Goal: Navigation & Orientation: Find specific page/section

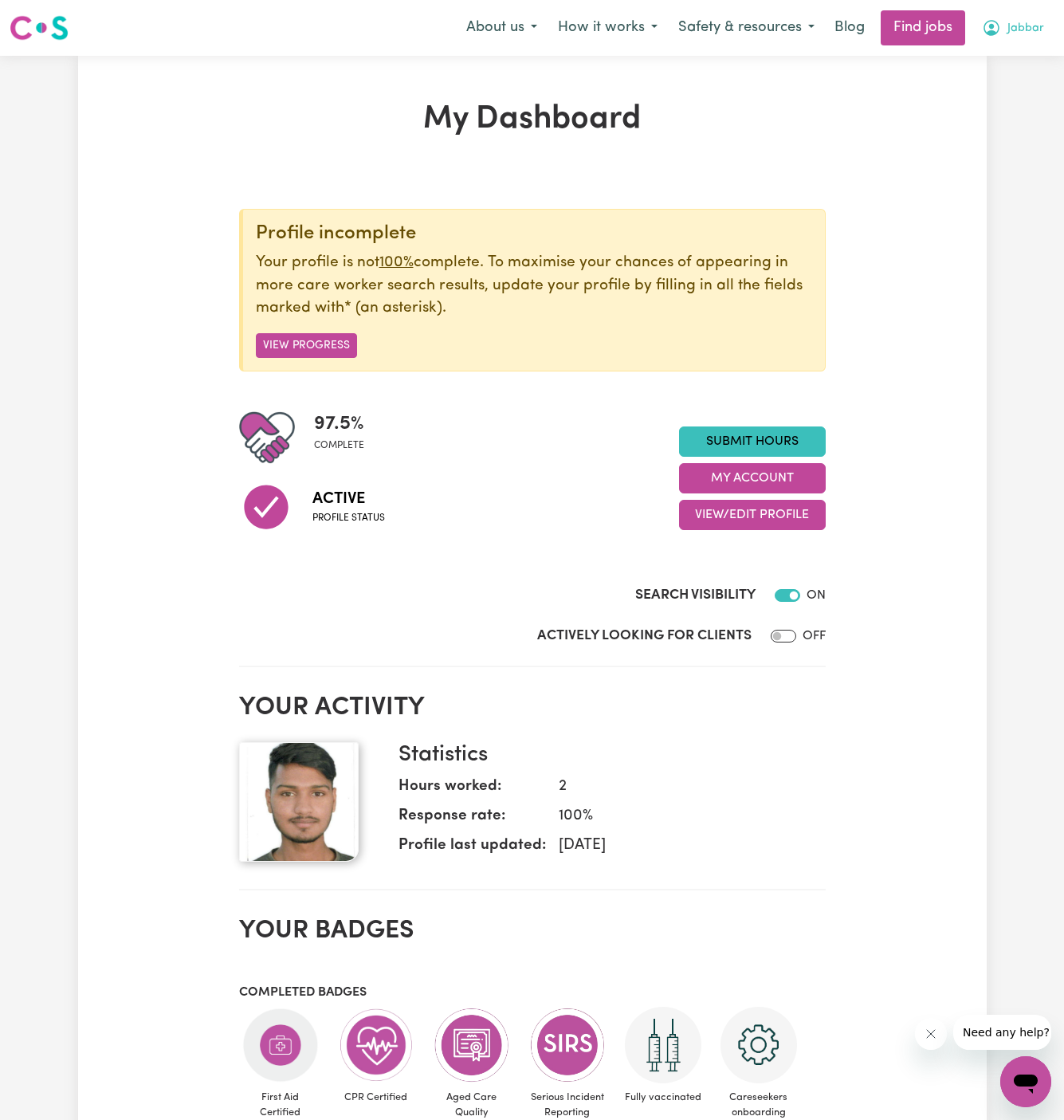
click at [1033, 19] on button "Jabbar" at bounding box center [1013, 28] width 83 height 34
click at [998, 69] on link "My Account" at bounding box center [990, 62] width 126 height 30
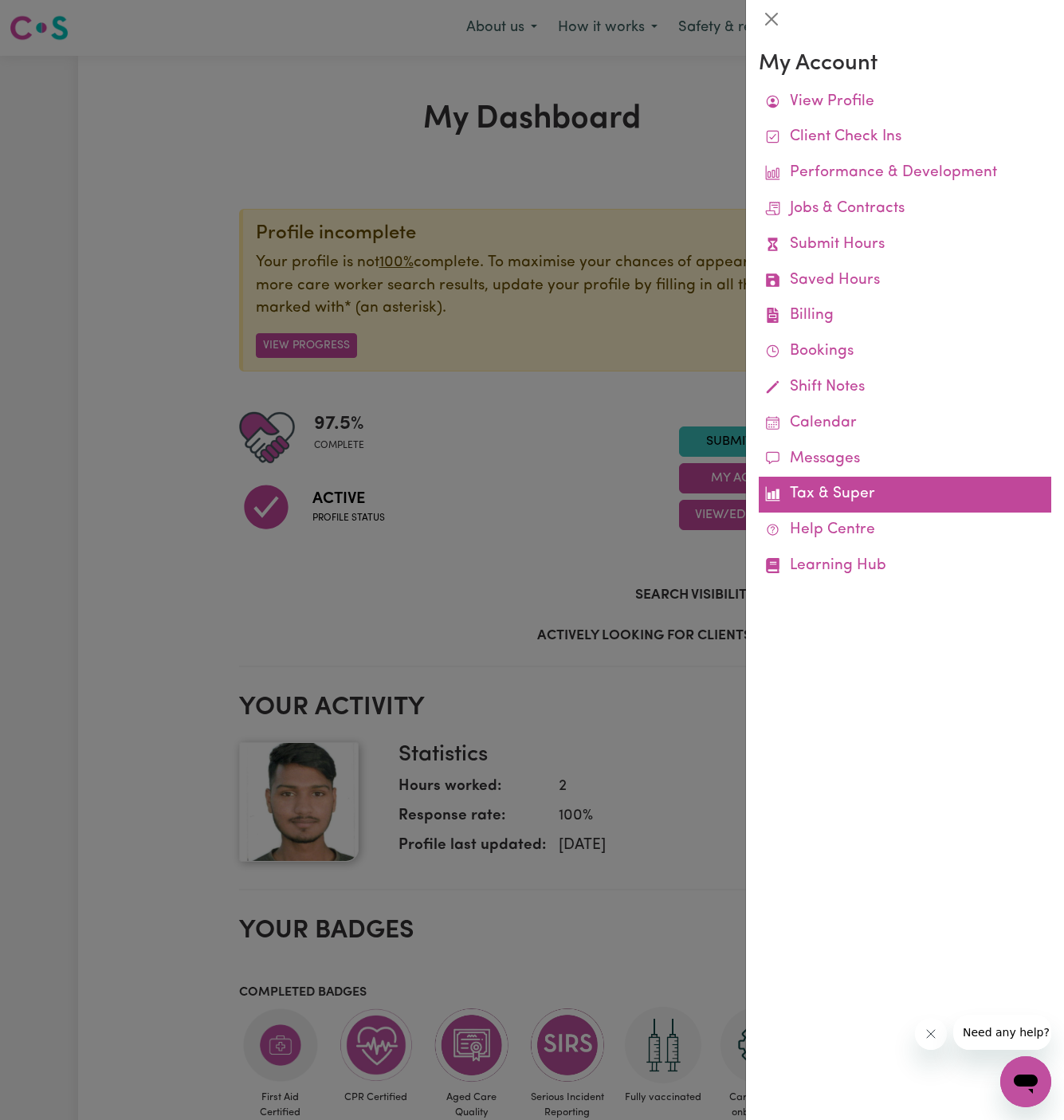
click at [828, 567] on link "Learning Hub" at bounding box center [905, 566] width 293 height 35
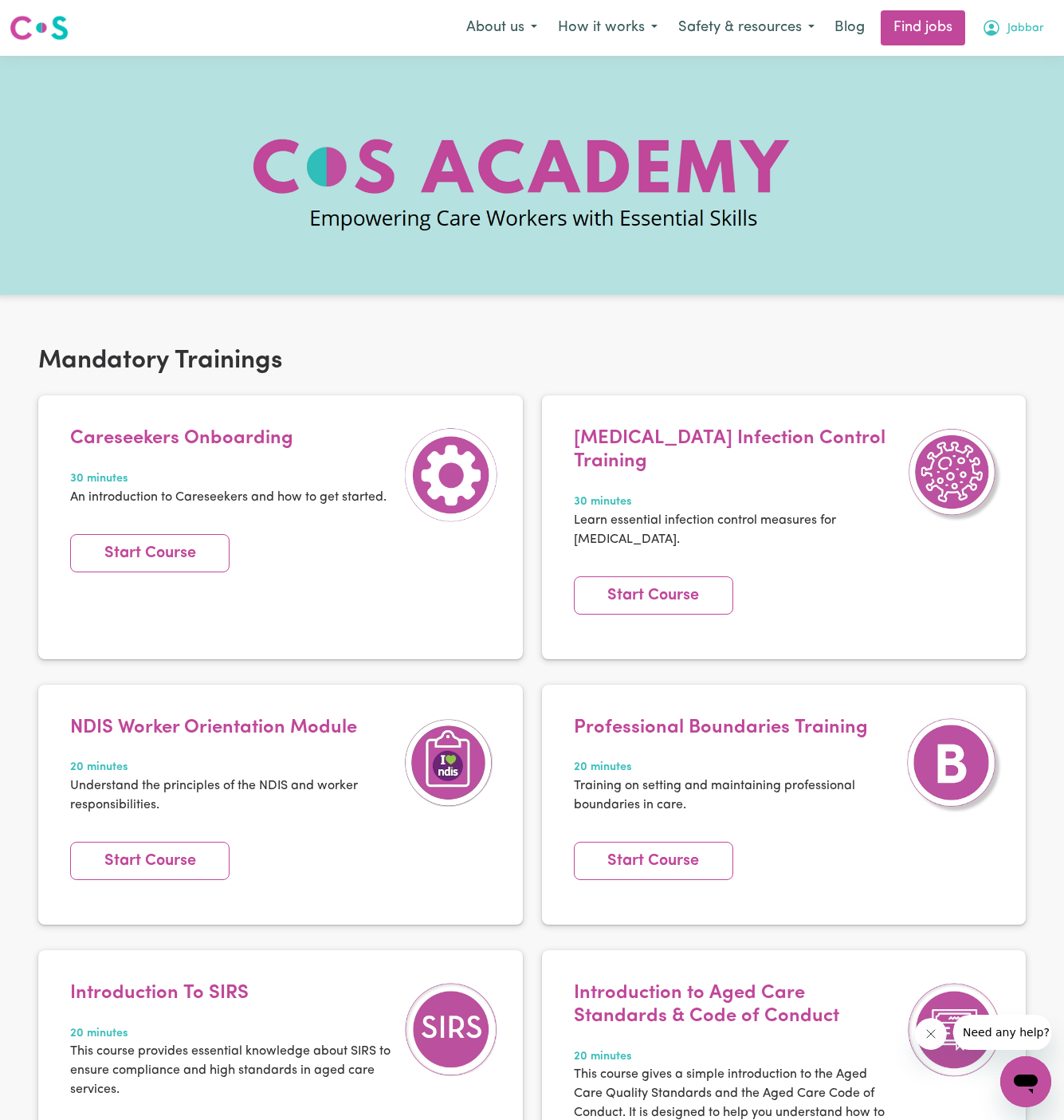
click at [1038, 30] on span "Jabbar" at bounding box center [1026, 28] width 36 height 18
click at [1029, 118] on link "Logout" at bounding box center [990, 122] width 126 height 30
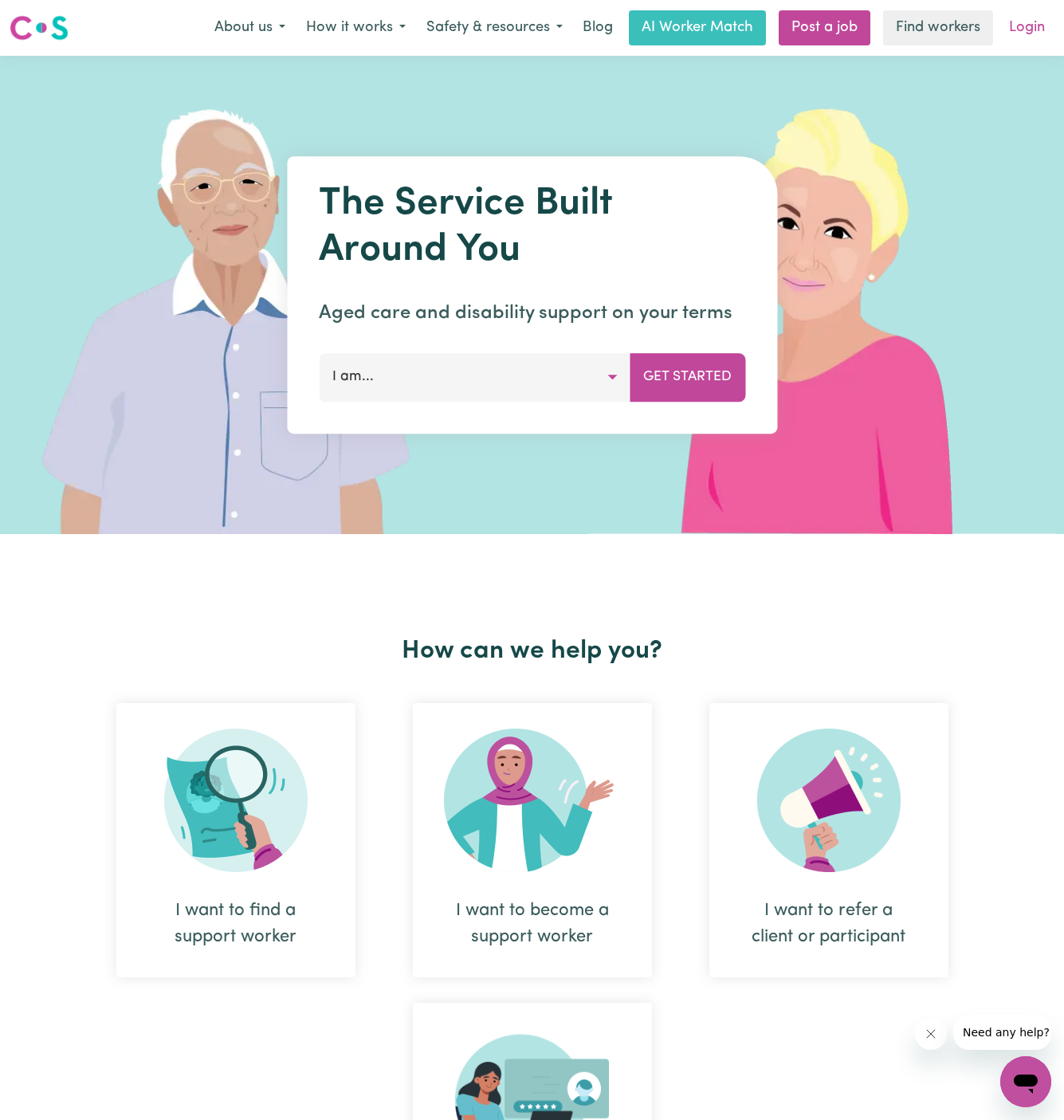
click at [1029, 43] on link "Login" at bounding box center [1027, 28] width 55 height 35
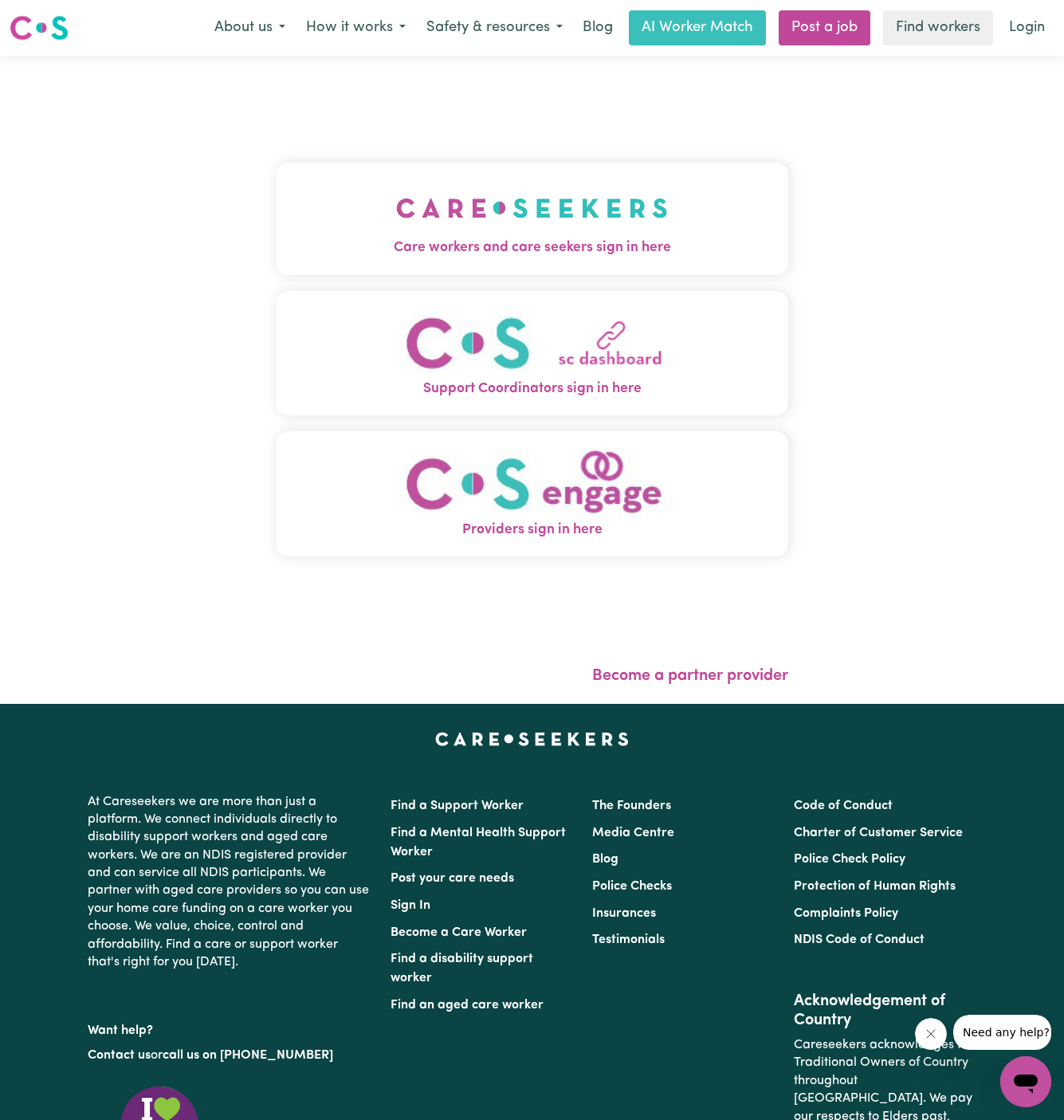
click at [495, 171] on button "Care workers and care seekers sign in here" at bounding box center [532, 218] width 514 height 112
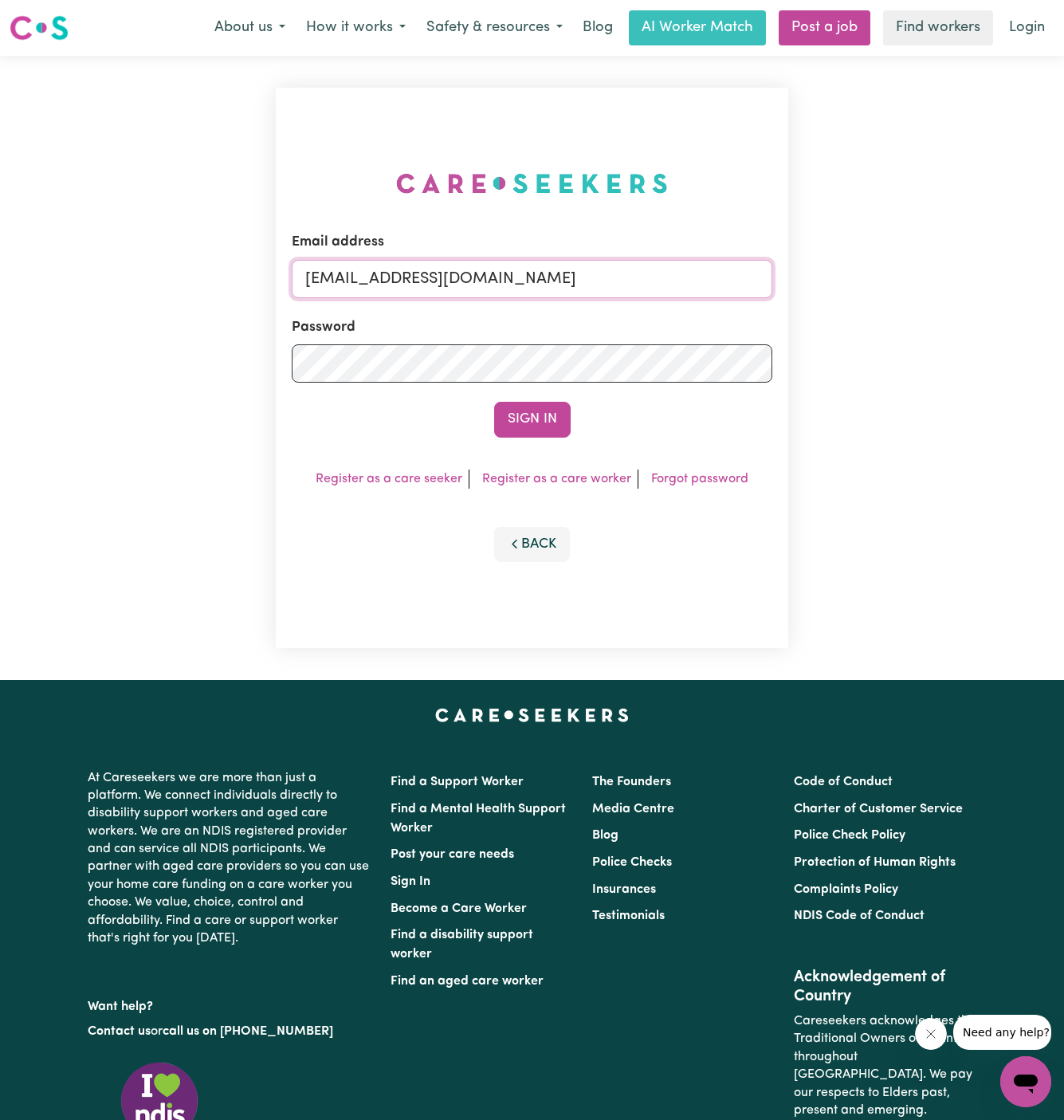
drag, startPoint x: 464, startPoint y: 278, endPoint x: 1075, endPoint y: 276, distance: 611.0
click at [1063, 276] on html "Menu About us How it works Safety & resources Blog AI Worker Match Post a job F…" at bounding box center [532, 683] width 1064 height 1366
type input "[EMAIL_ADDRESS][DOMAIN_NAME]"
click at [553, 409] on button "Sign In" at bounding box center [532, 420] width 76 height 35
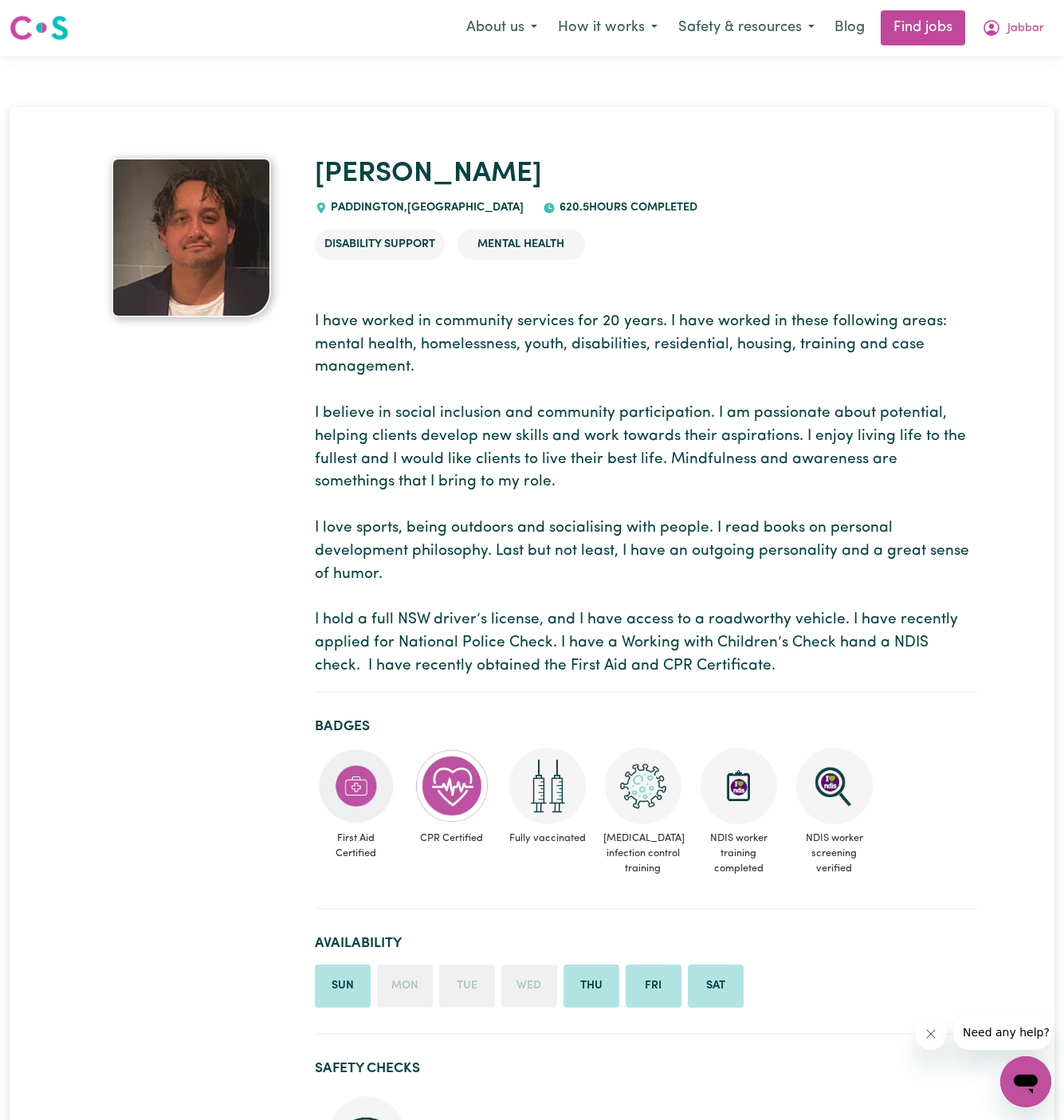
click at [351, 210] on span "[GEOGRAPHIC_DATA] , [GEOGRAPHIC_DATA]" at bounding box center [425, 207] width 197 height 12
copy span "Paddington"
click at [360, 201] on span "[GEOGRAPHIC_DATA] , [GEOGRAPHIC_DATA]" at bounding box center [425, 207] width 197 height 12
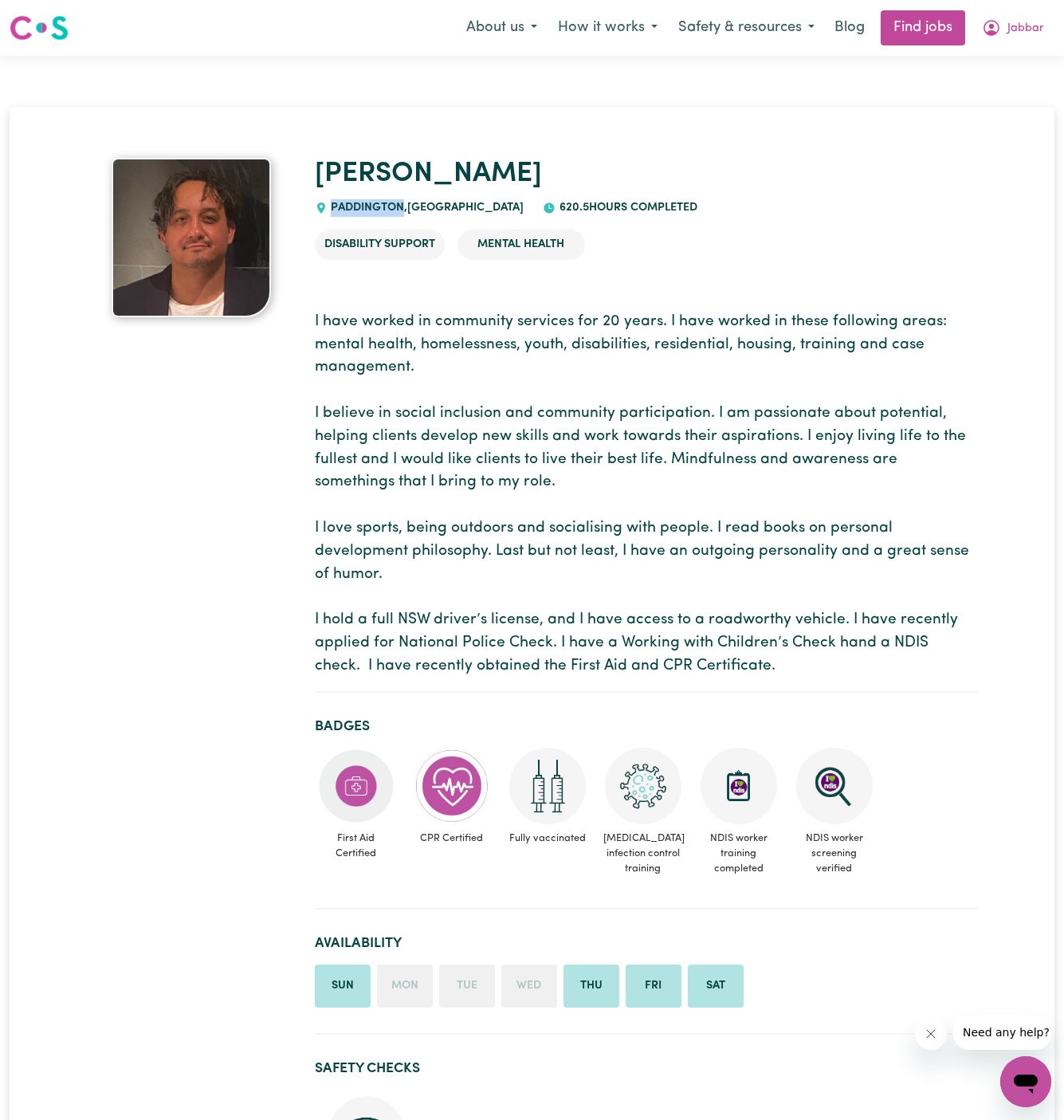
copy span "Paddington"
click at [411, 179] on h1 "[PERSON_NAME]" at bounding box center [646, 174] width 662 height 34
copy link "[PERSON_NAME]"
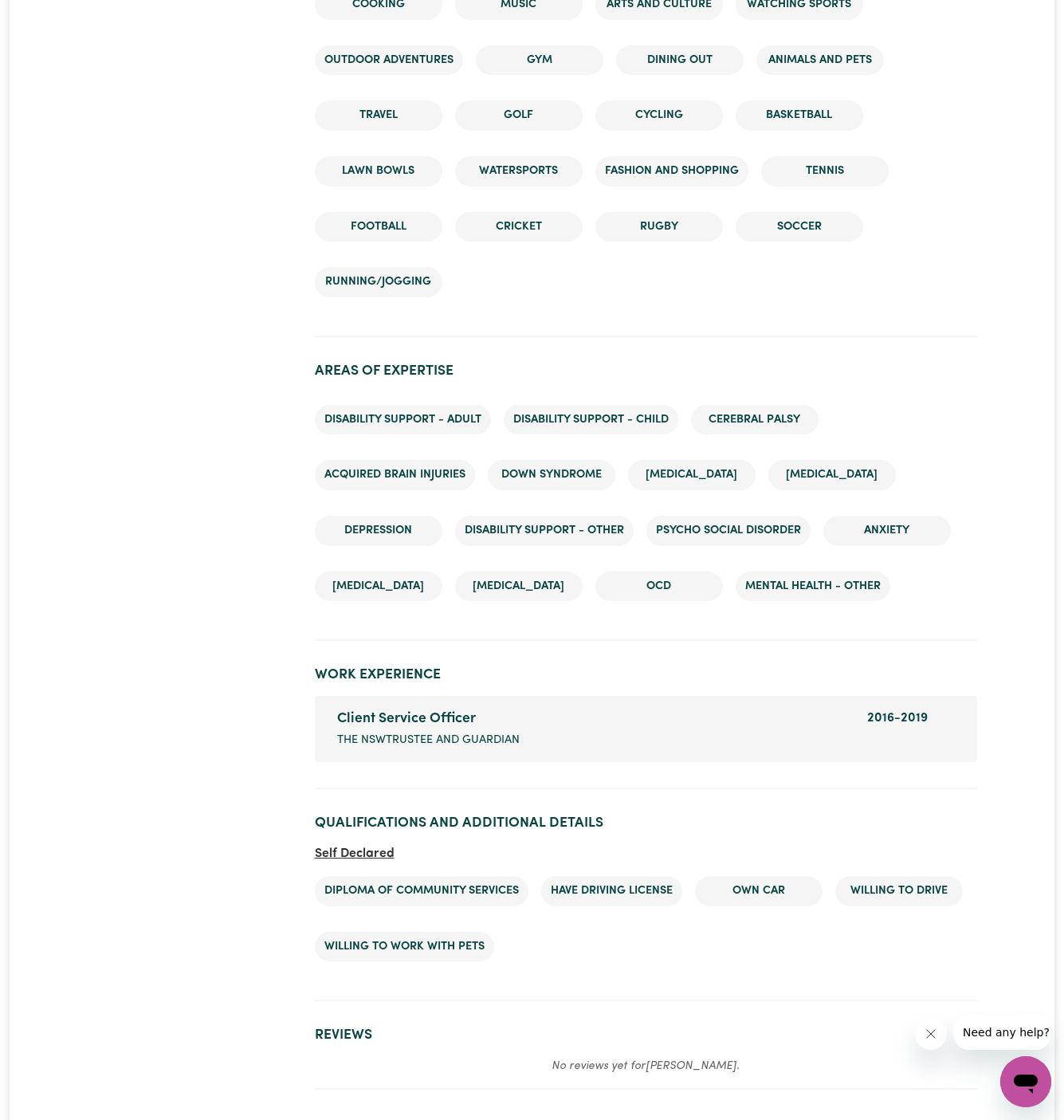
scroll to position [2299, 0]
